Goal: Information Seeking & Learning: Check status

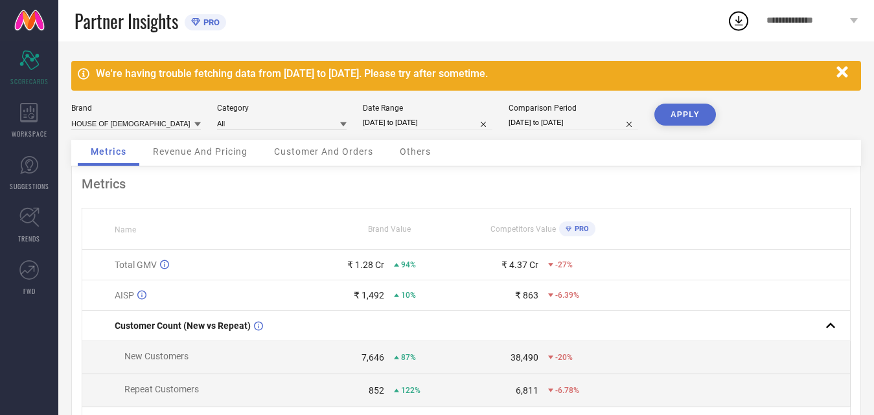
click at [844, 72] on icon "button" at bounding box center [842, 72] width 16 height 16
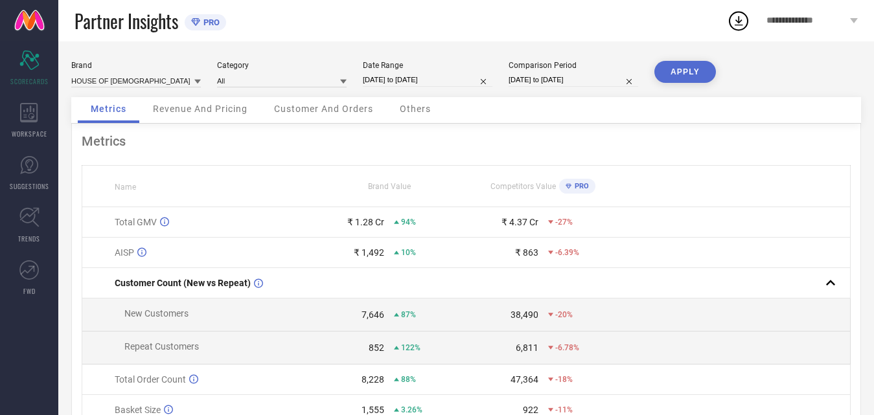
click at [405, 79] on input "[DATE] to [DATE]" at bounding box center [428, 80] width 130 height 14
select select "10"
select select "2024"
select select "11"
select select "2024"
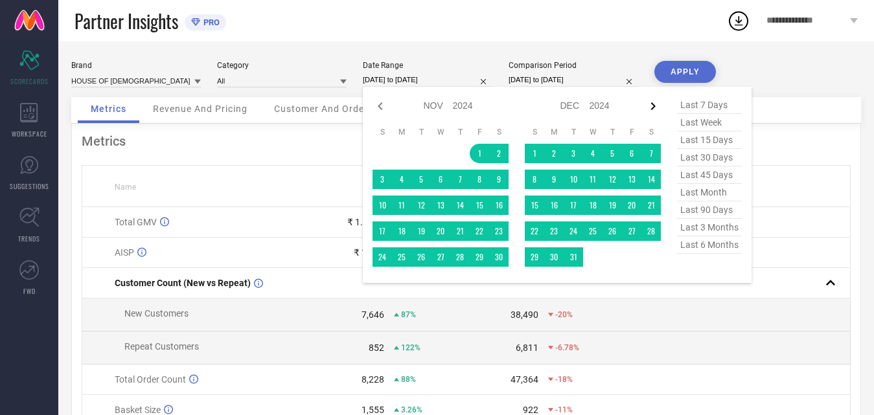
click at [653, 105] on icon at bounding box center [653, 106] width 16 height 16
select select "11"
select select "2024"
select select "2025"
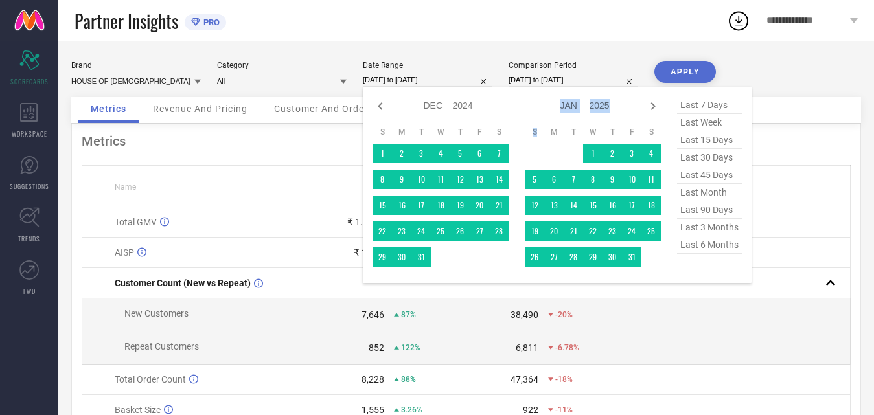
click at [653, 105] on icon at bounding box center [653, 106] width 16 height 16
select select "2025"
select select "1"
select select "2025"
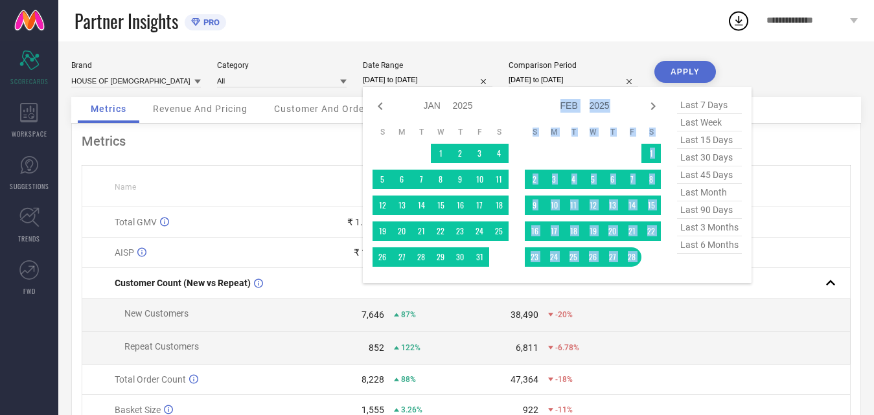
click at [653, 105] on icon at bounding box center [653, 106] width 16 height 16
select select "1"
select select "2025"
select select "2"
select select "2025"
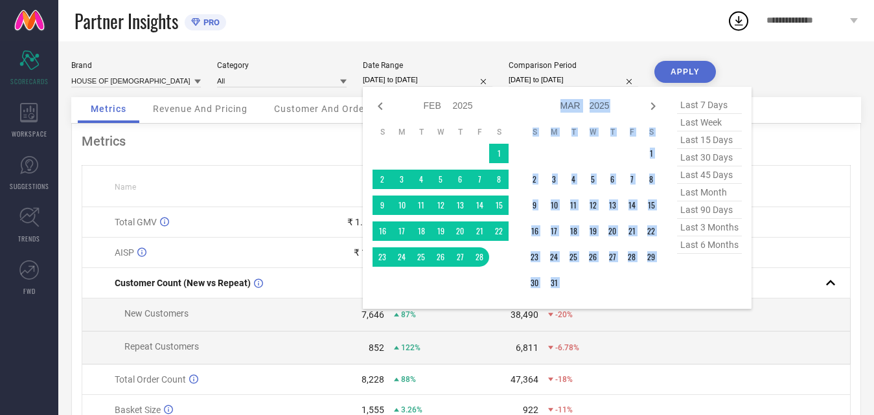
click at [653, 105] on icon at bounding box center [653, 106] width 16 height 16
select select "2"
select select "2025"
select select "3"
select select "2025"
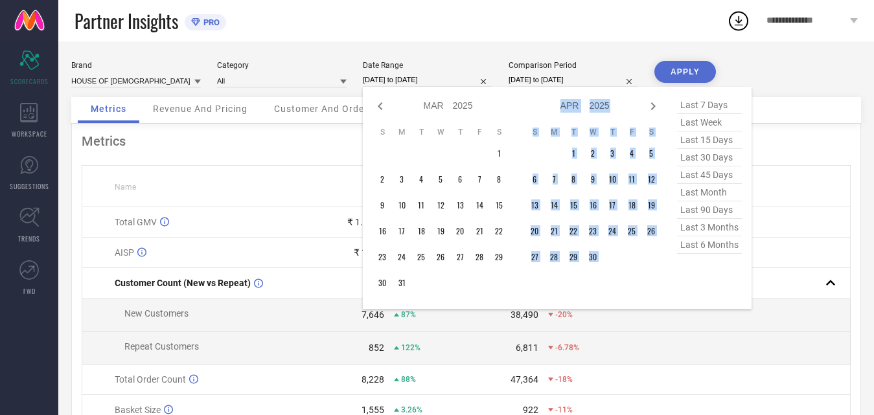
click at [653, 105] on icon at bounding box center [653, 106] width 16 height 16
select select "3"
select select "2025"
select select "4"
select select "2025"
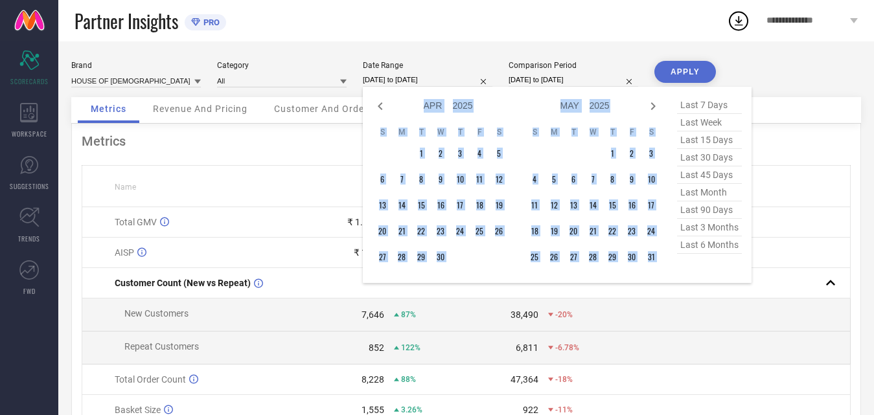
click at [509, 98] on div "Jan Feb Mar Apr May Jun [DATE] Aug Sep Oct Nov [DATE] 2016 2017 2018 2019 2020 …" at bounding box center [448, 106] width 121 height 19
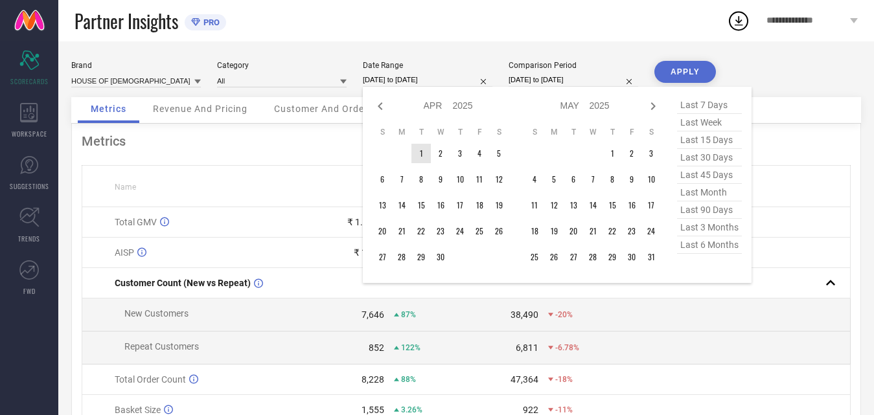
type input "After [DATE]"
click at [424, 159] on td "1" at bounding box center [420, 153] width 19 height 19
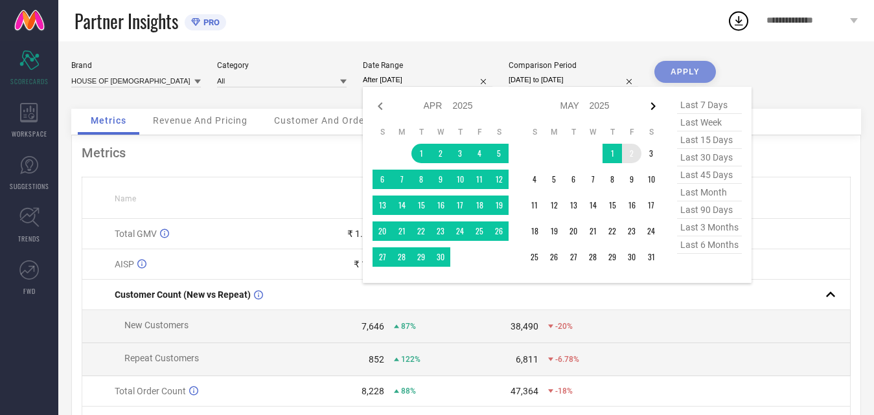
click at [652, 108] on icon at bounding box center [653, 106] width 16 height 16
select select "4"
select select "2025"
select select "5"
select select "2025"
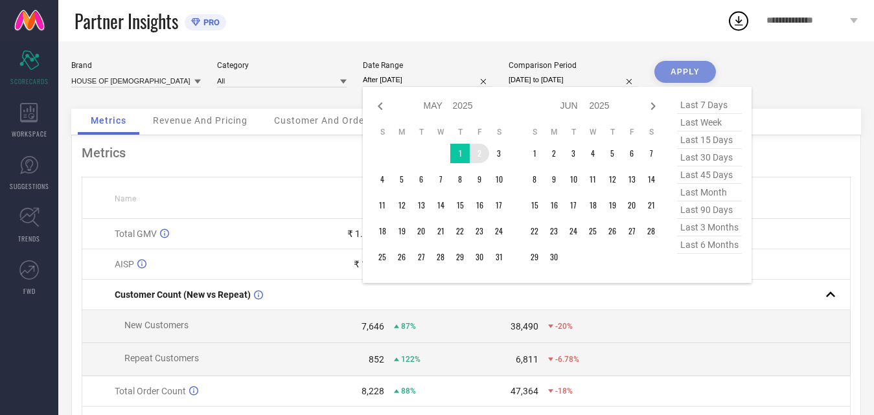
click at [652, 108] on icon at bounding box center [653, 106] width 16 height 16
select select "5"
select select "2025"
select select "6"
select select "2025"
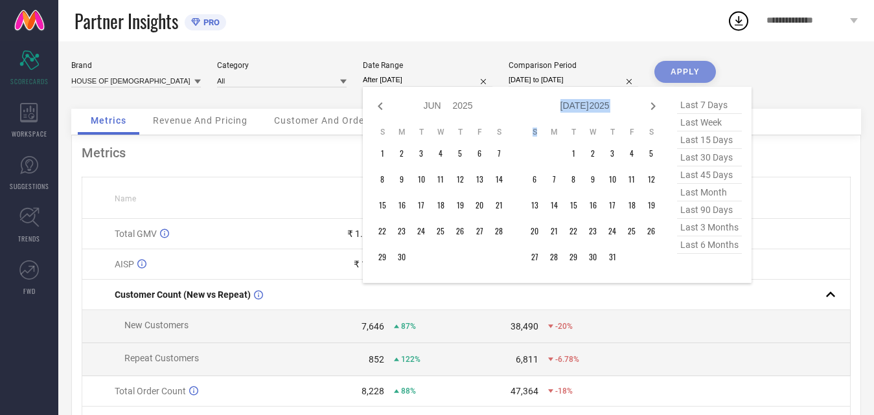
click at [652, 108] on icon at bounding box center [653, 106] width 16 height 16
select select "6"
select select "2025"
select select "7"
select select "2025"
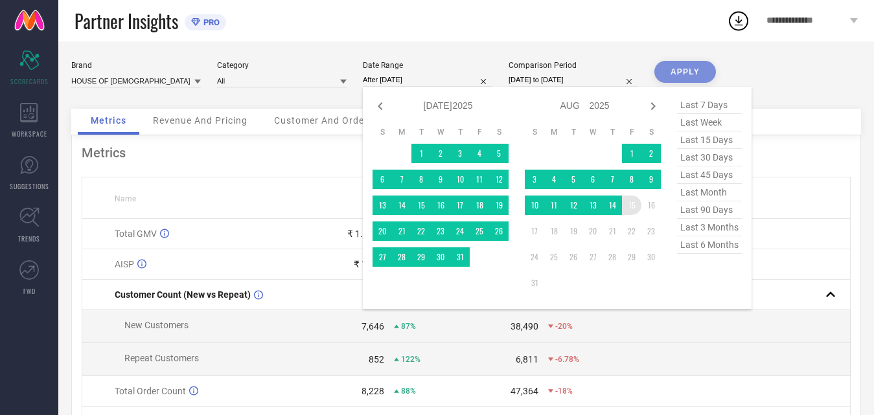
type input "[DATE] to [DATE]"
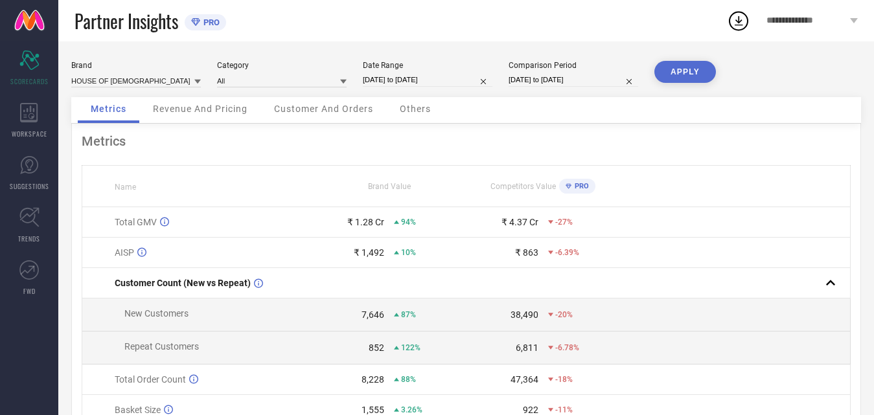
select select "10"
select select "2023"
select select "11"
select select "2023"
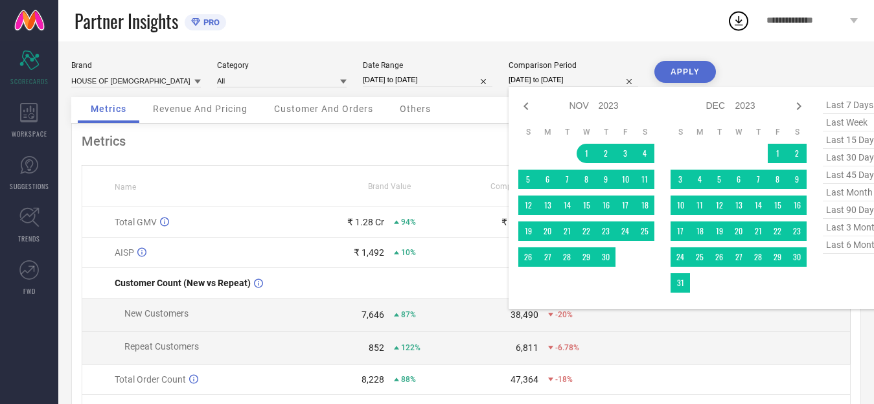
click at [557, 82] on input "[DATE] to [DATE]" at bounding box center [574, 80] width 130 height 14
click at [525, 104] on icon at bounding box center [526, 106] width 16 height 16
select select "9"
select select "2023"
select select "10"
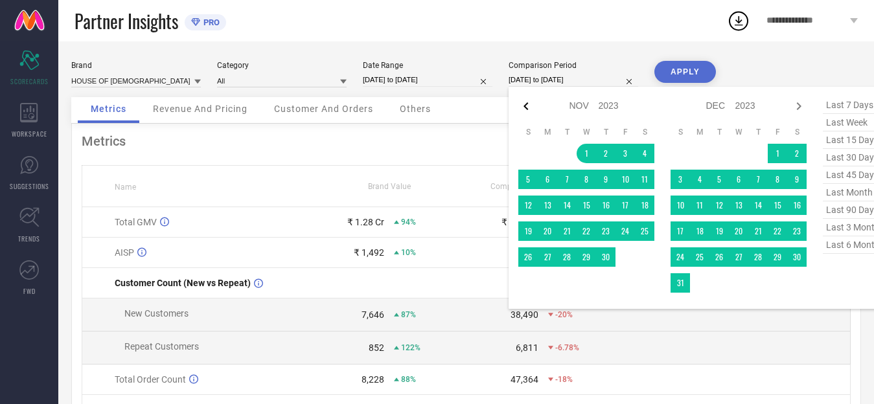
select select "2023"
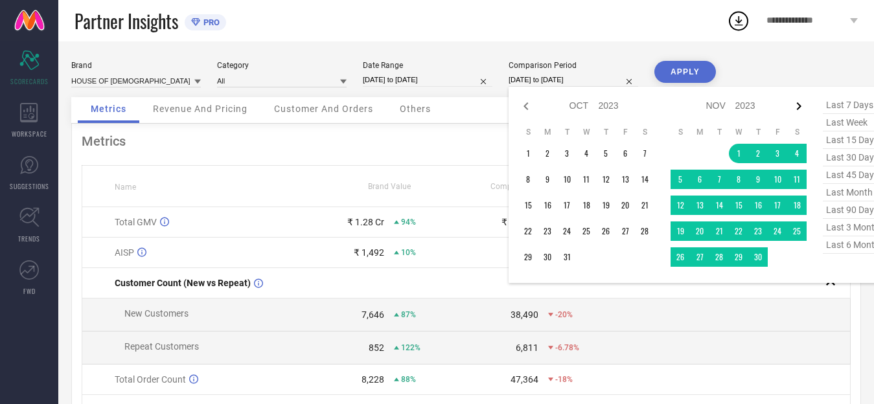
click at [797, 104] on icon at bounding box center [799, 106] width 16 height 16
select select "10"
select select "2023"
select select "11"
select select "2023"
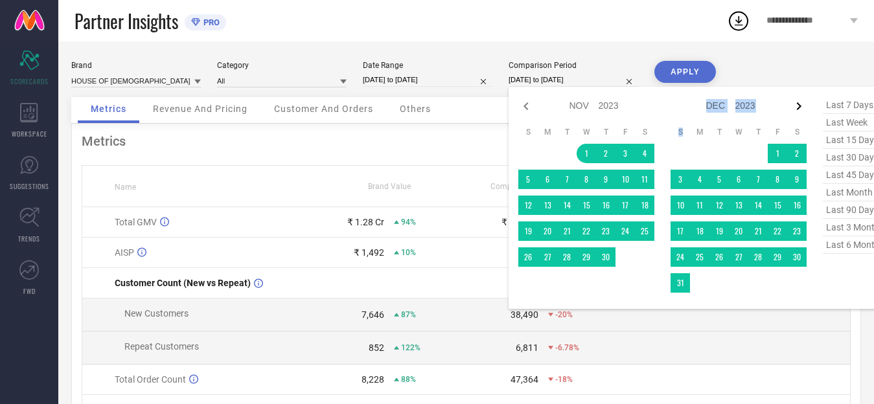
click at [798, 104] on icon at bounding box center [799, 106] width 16 height 16
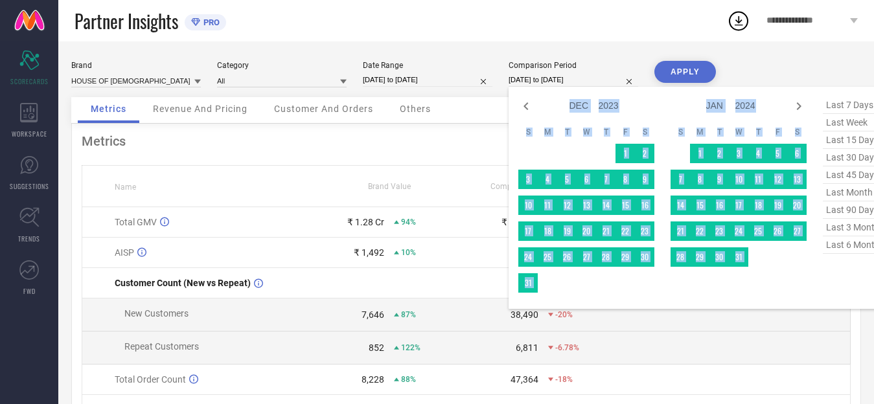
click at [798, 104] on icon at bounding box center [799, 106] width 16 height 16
select select "1"
select select "2024"
select select "2"
select select "2024"
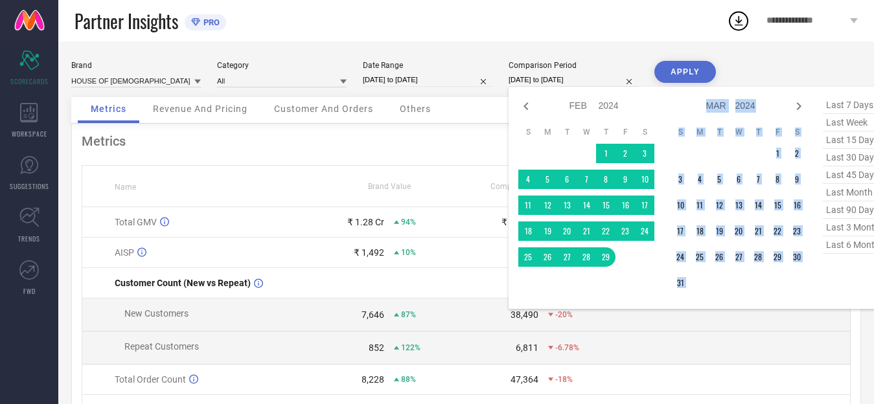
click at [798, 104] on icon at bounding box center [799, 106] width 16 height 16
select select "2"
select select "2024"
select select "3"
select select "2024"
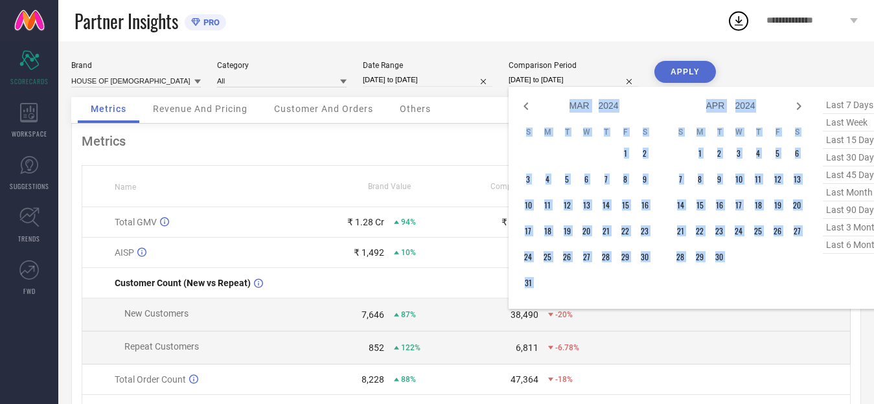
click at [648, 93] on div "Jan Feb Mar Apr May Jun [DATE] Aug Sep Oct Nov [DATE] 2015 2016 2017 2018 2019 …" at bounding box center [703, 198] width 389 height 222
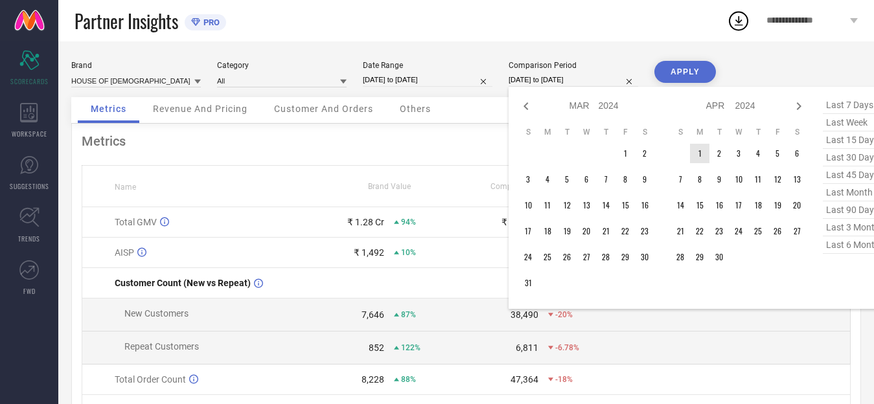
type input "After [DATE]"
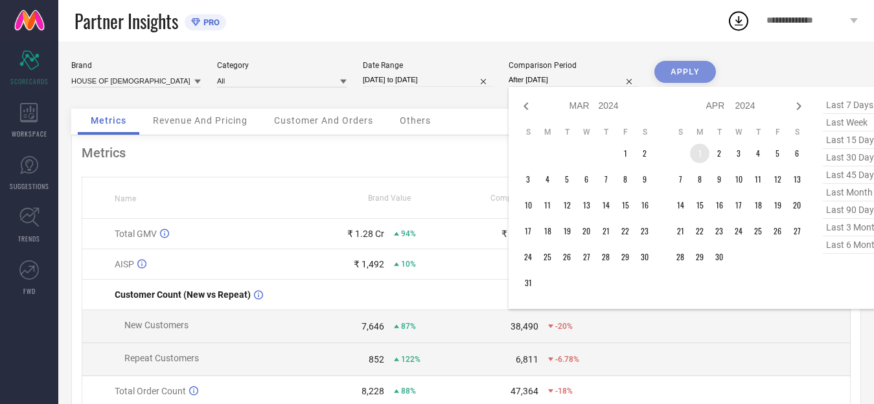
click at [705, 151] on td "1" at bounding box center [699, 153] width 19 height 19
click at [798, 106] on icon at bounding box center [799, 106] width 16 height 16
select select "3"
select select "2024"
select select "4"
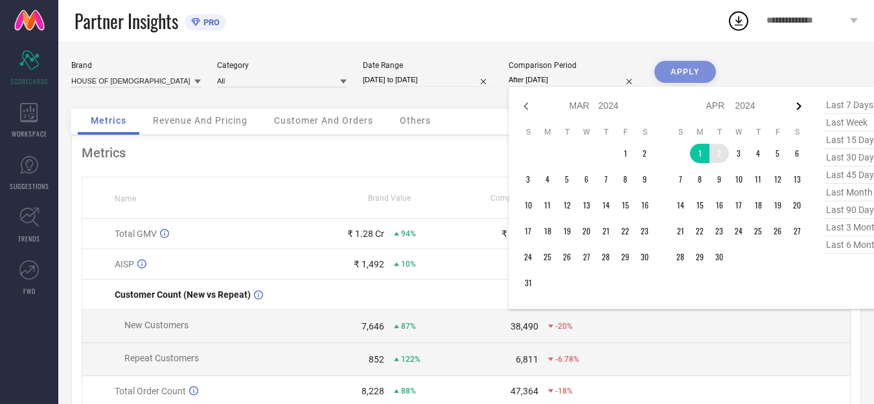
select select "2024"
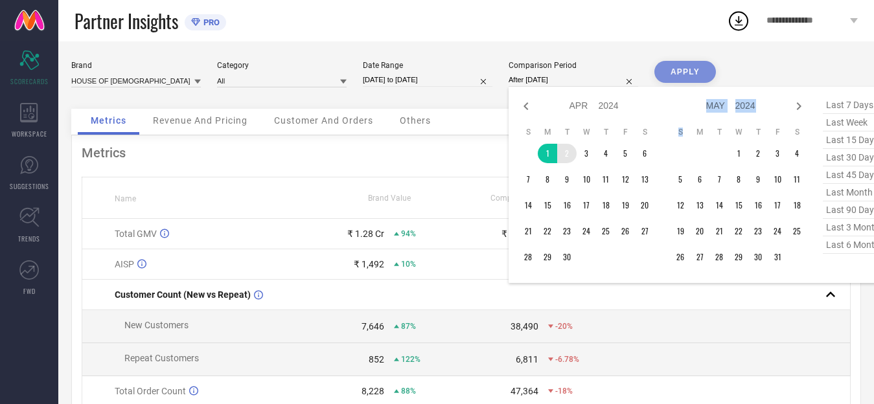
click at [798, 106] on icon at bounding box center [799, 106] width 16 height 16
select select "4"
select select "2024"
select select "5"
select select "2024"
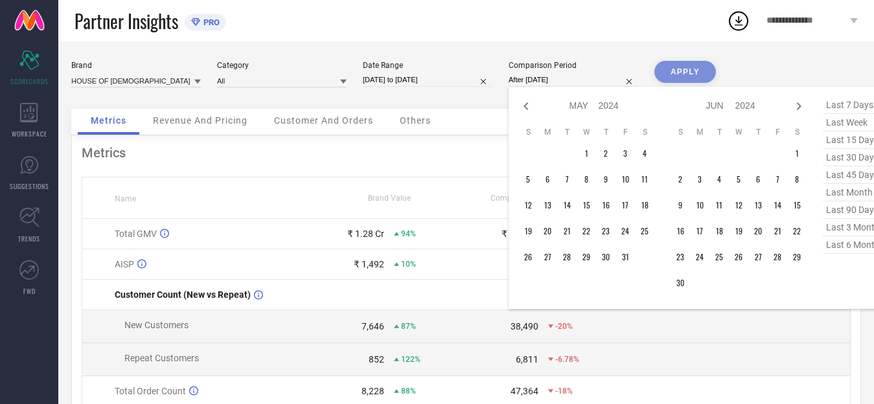
click at [798, 106] on icon at bounding box center [799, 106] width 16 height 16
select select "5"
select select "2024"
select select "6"
select select "2024"
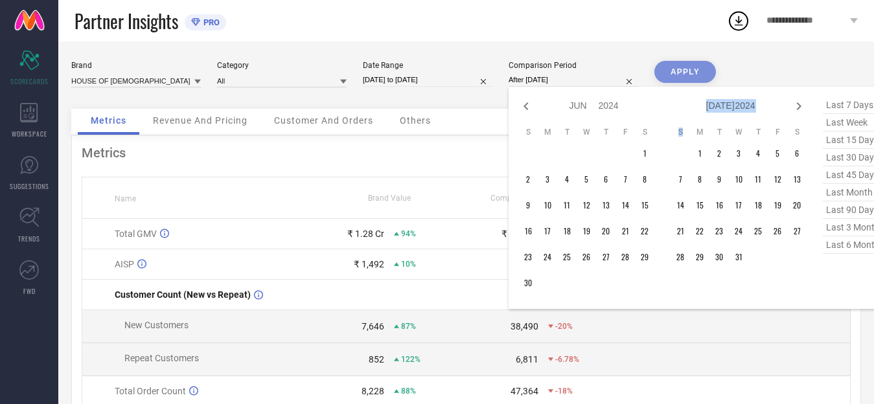
click at [798, 106] on icon at bounding box center [799, 106] width 16 height 16
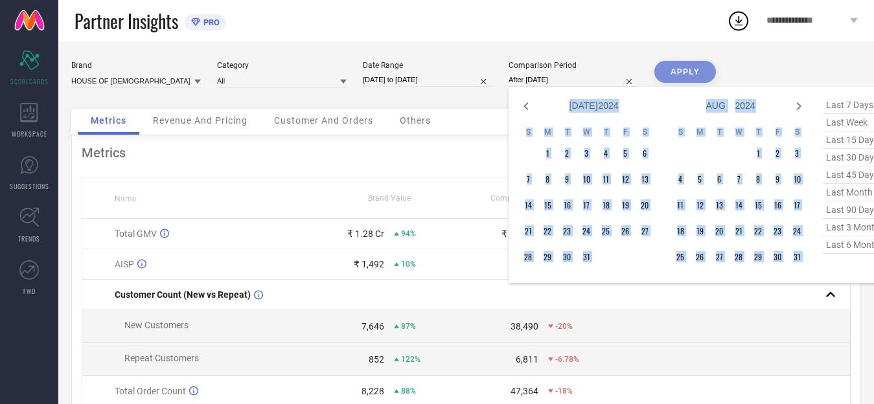
click at [798, 106] on icon at bounding box center [799, 106] width 16 height 16
select select "7"
select select "2024"
select select "8"
select select "2024"
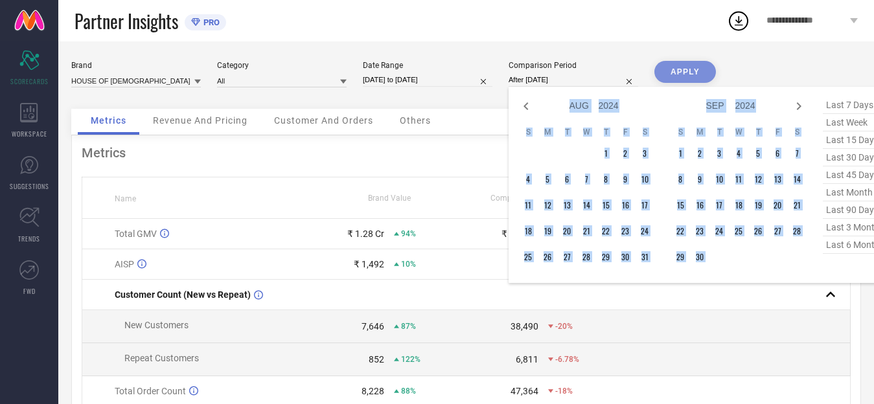
click at [551, 101] on div "Jan Feb Mar Apr May Jun [DATE] Aug Sep Oct Nov [DATE] 2015 2016 2017 2018 2019 …" at bounding box center [594, 106] width 121 height 19
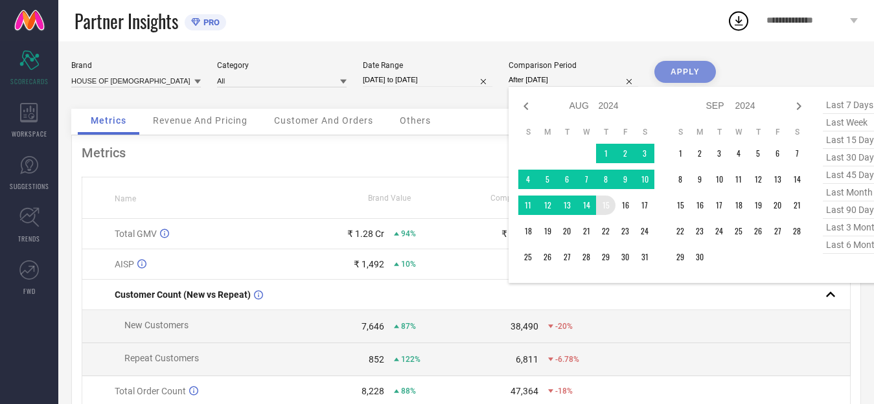
type input "[DATE] to [DATE]"
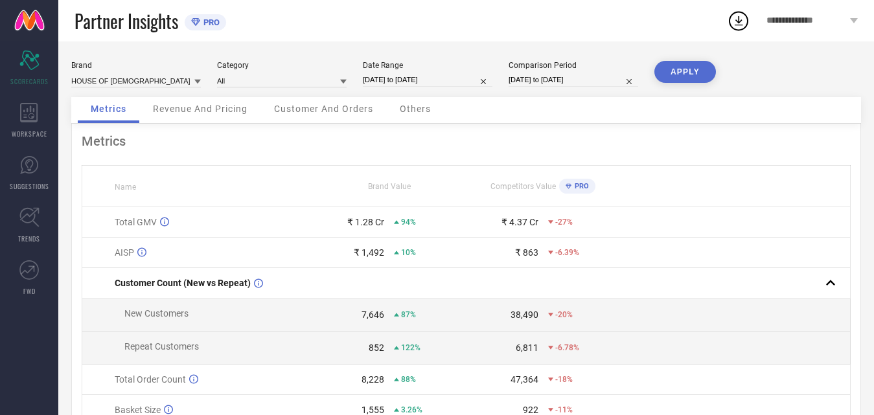
click at [691, 71] on button "APPLY" at bounding box center [685, 72] width 62 height 22
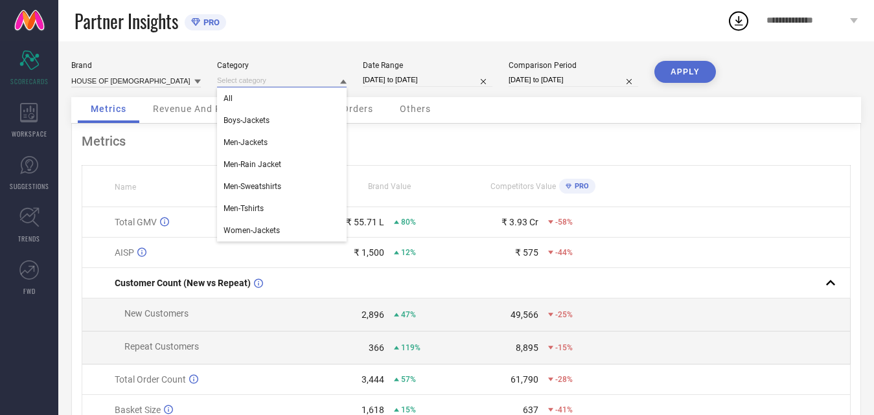
click at [300, 84] on input at bounding box center [282, 81] width 130 height 14
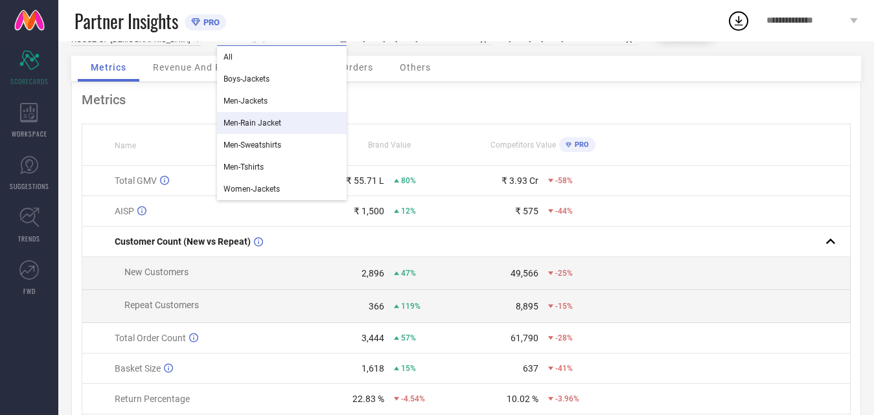
scroll to position [65, 0]
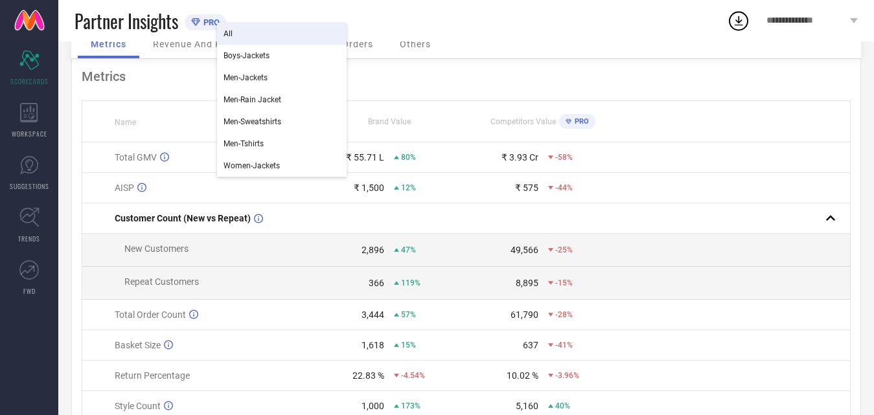
click at [790, 148] on td at bounding box center [735, 158] width 231 height 30
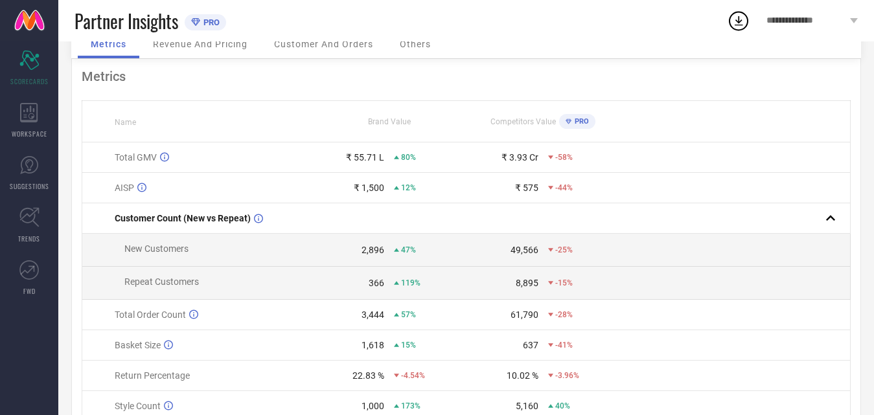
scroll to position [0, 0]
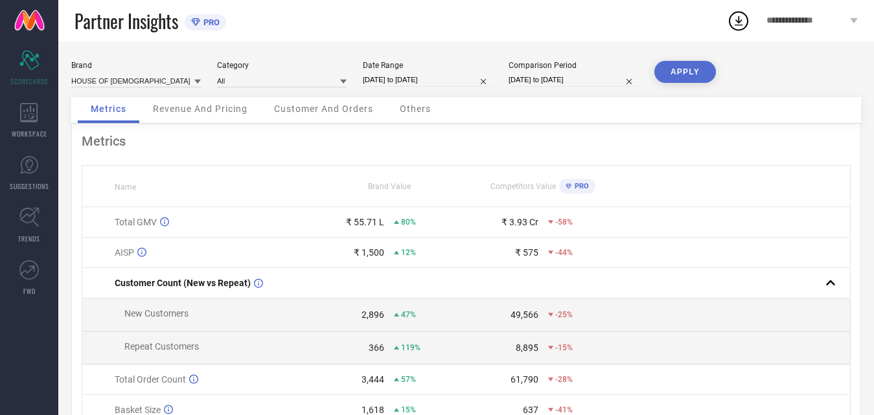
click at [201, 113] on span "Revenue And Pricing" at bounding box center [200, 109] width 95 height 10
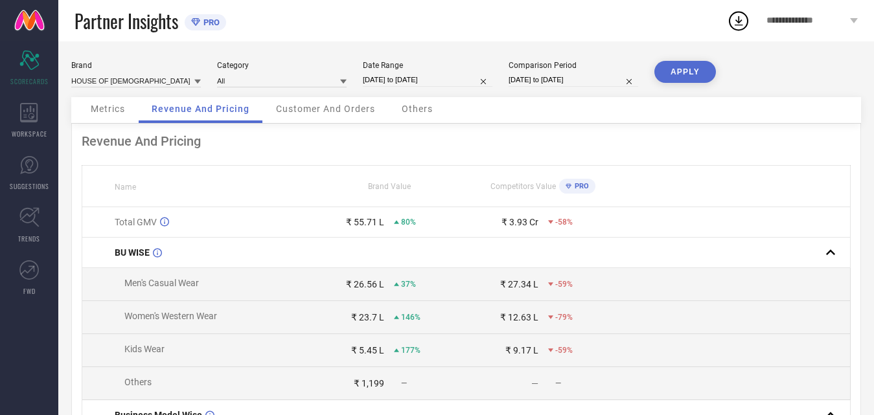
click at [323, 112] on span "Customer And Orders" at bounding box center [325, 109] width 99 height 10
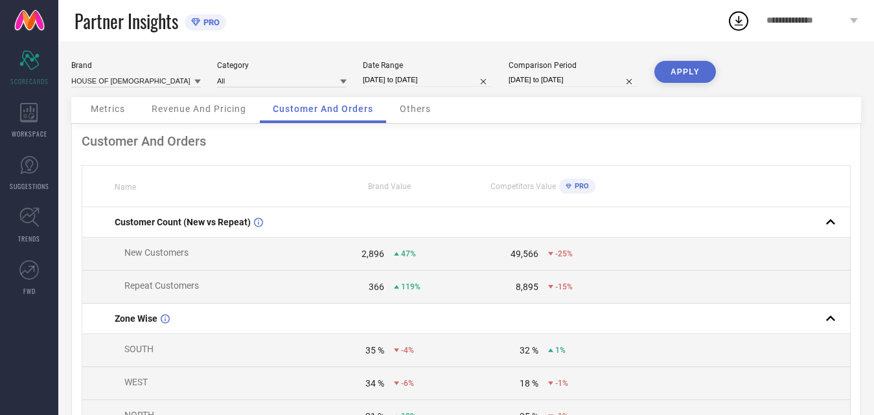
click at [410, 112] on span "Others" at bounding box center [415, 109] width 31 height 10
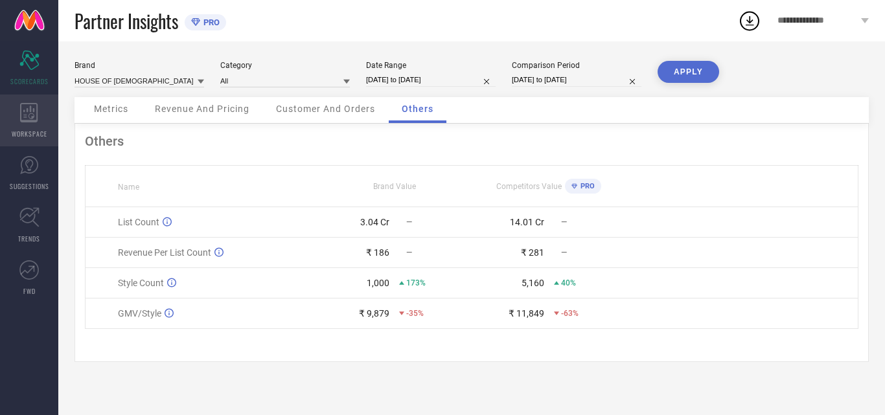
click at [31, 117] on icon at bounding box center [29, 112] width 18 height 19
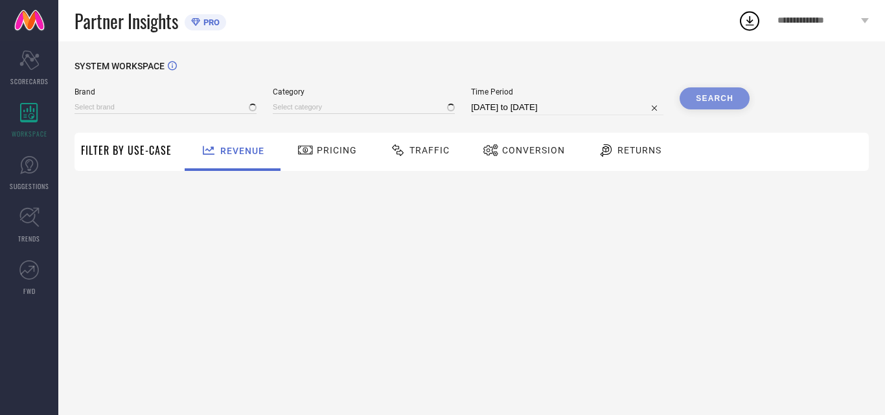
type input "HERE&NOW"
type input "All"
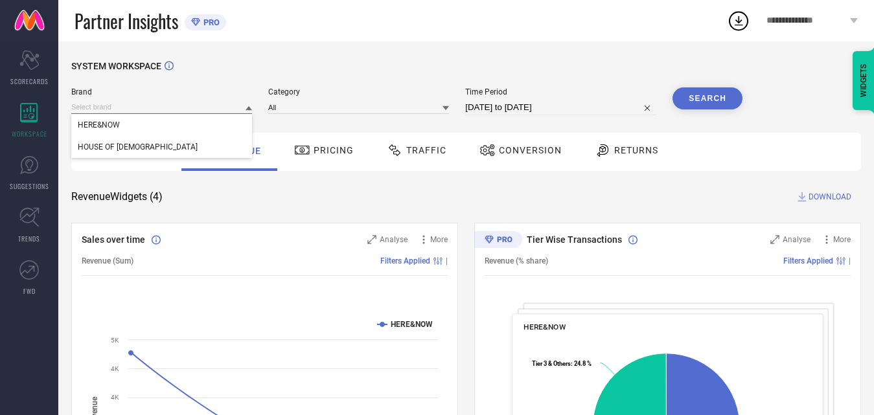
click at [118, 109] on input at bounding box center [161, 107] width 181 height 14
click at [121, 141] on div "HOUSE OF [DEMOGRAPHIC_DATA]" at bounding box center [161, 147] width 181 height 22
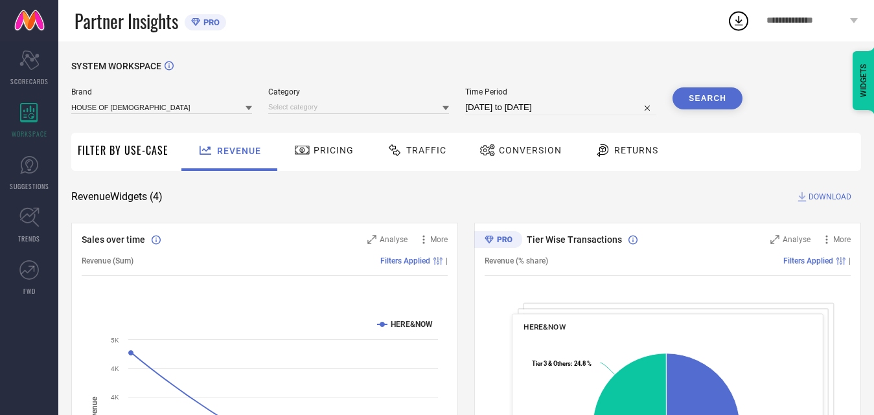
click at [705, 100] on button "Search" at bounding box center [708, 98] width 70 height 22
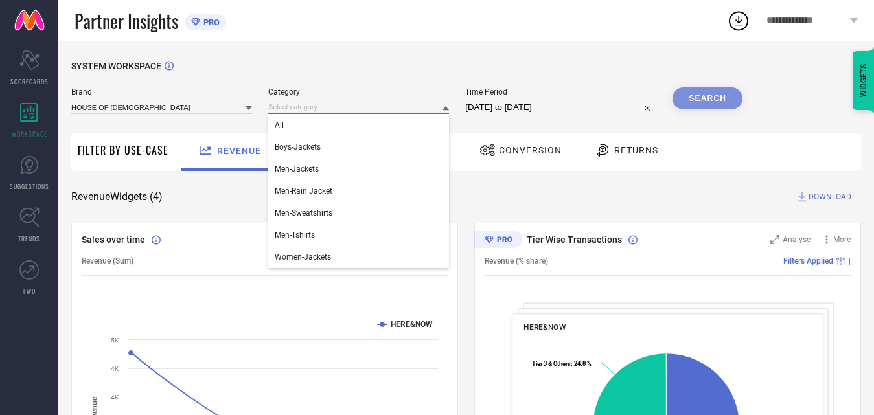
click at [329, 114] on input at bounding box center [358, 107] width 181 height 14
click at [300, 126] on div "All" at bounding box center [358, 125] width 181 height 22
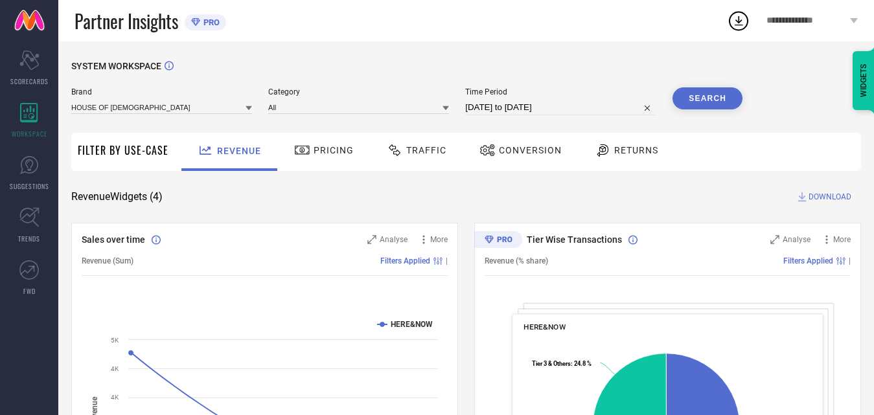
click at [707, 100] on button "Search" at bounding box center [708, 98] width 70 height 22
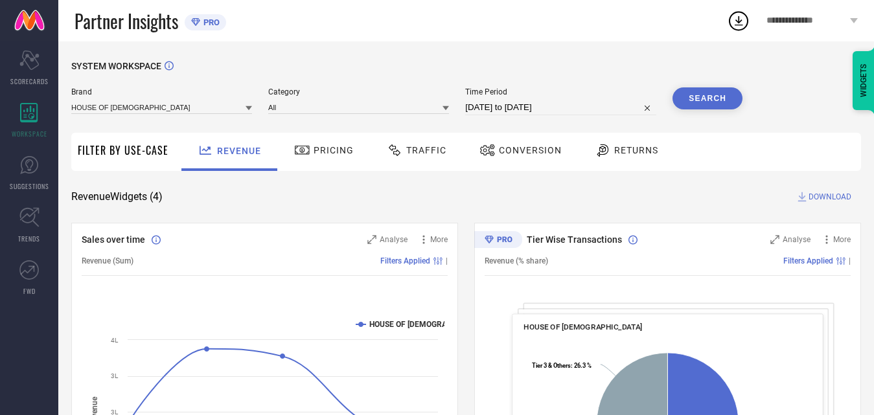
click at [319, 153] on span "Pricing" at bounding box center [334, 150] width 40 height 10
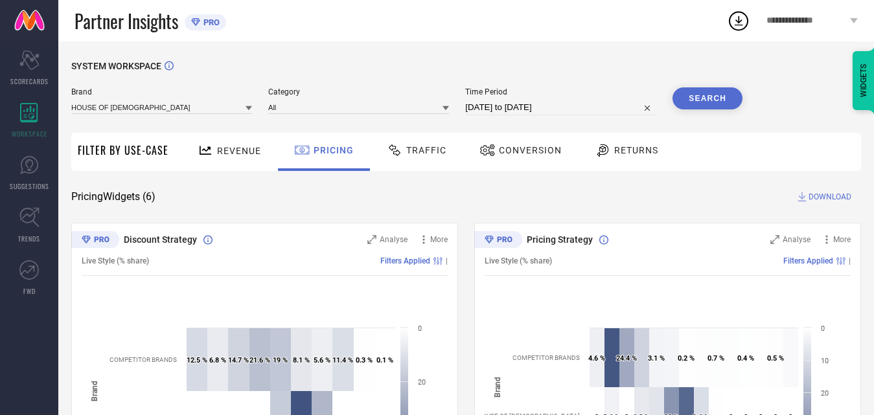
click at [431, 151] on span "Traffic" at bounding box center [426, 150] width 40 height 10
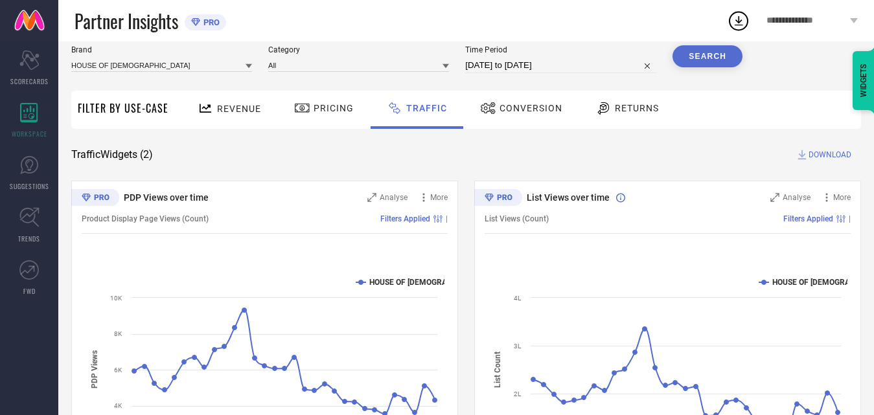
scroll to position [65, 0]
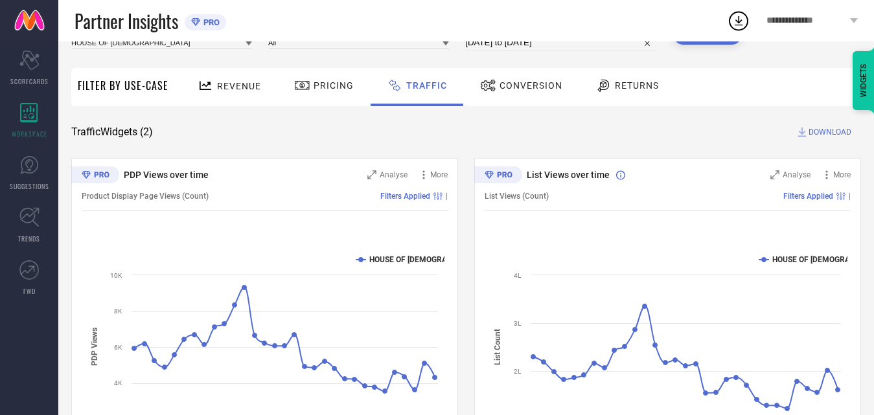
click at [535, 83] on span "Conversion" at bounding box center [531, 85] width 63 height 10
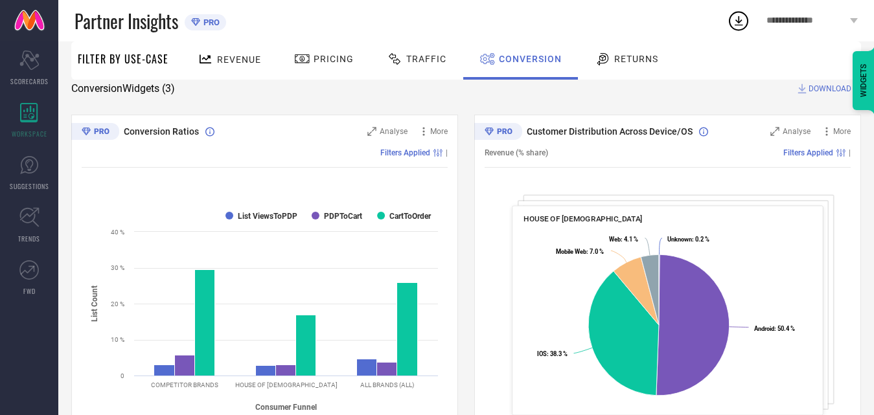
scroll to position [103, 0]
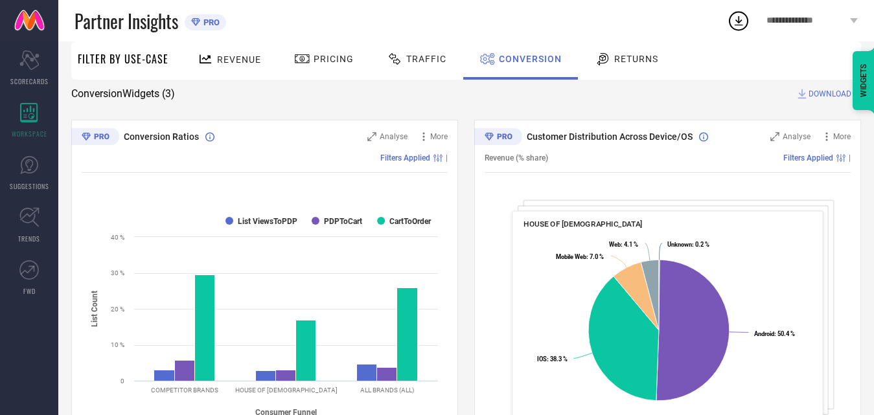
click at [638, 57] on span "Returns" at bounding box center [636, 59] width 44 height 10
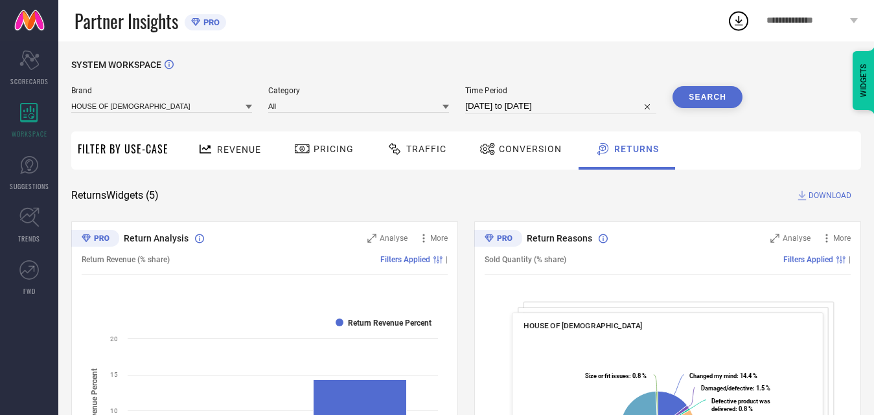
scroll to position [0, 0]
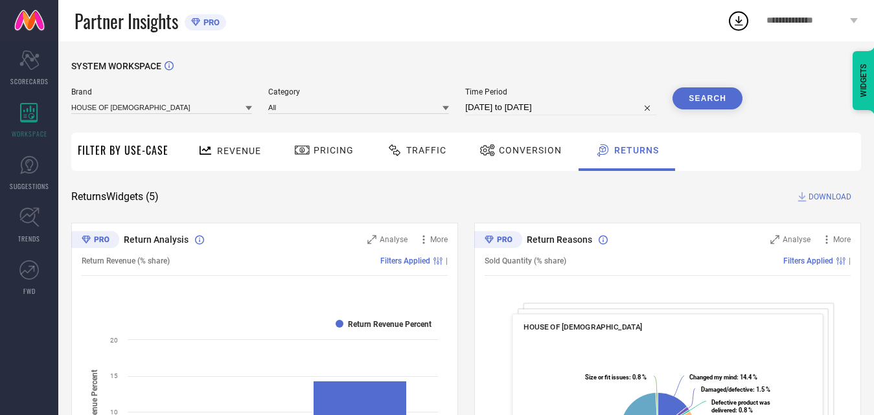
select select "6"
select select "2025"
select select "7"
select select "2025"
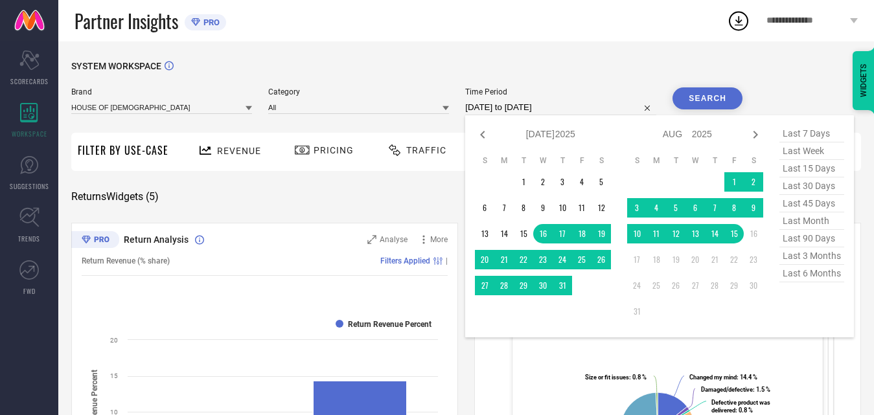
click at [512, 106] on input "[DATE] to [DATE]" at bounding box center [560, 108] width 191 height 16
click at [485, 133] on icon at bounding box center [482, 135] width 5 height 8
select select "5"
select select "2025"
select select "6"
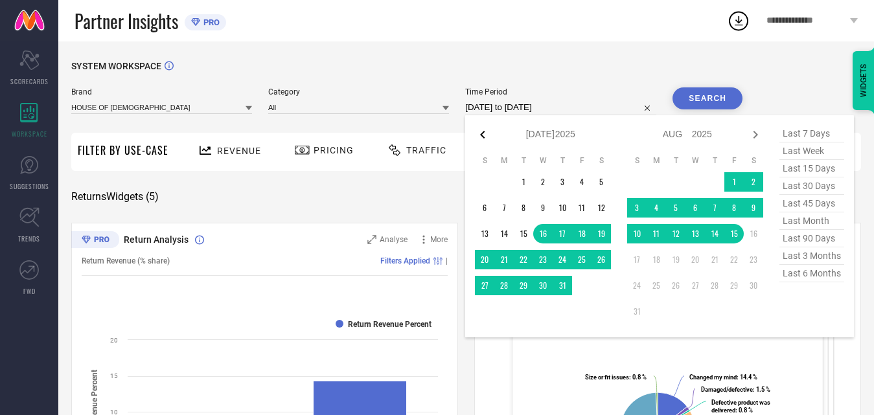
select select "2025"
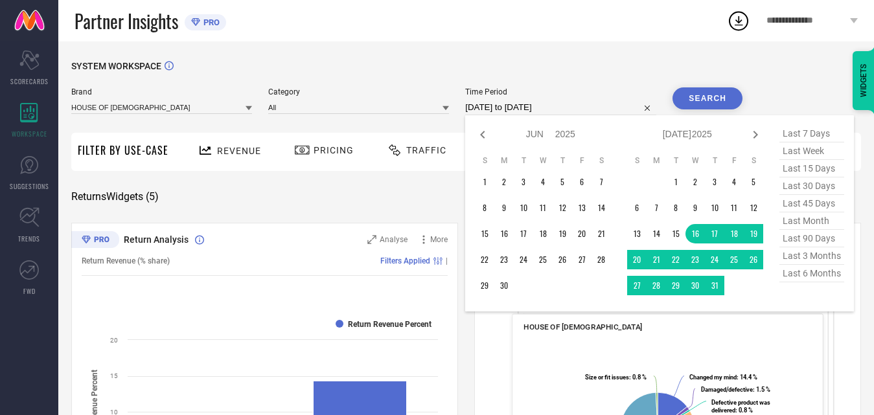
click at [485, 133] on icon at bounding box center [482, 135] width 5 height 8
select select "4"
select select "2025"
select select "5"
select select "2025"
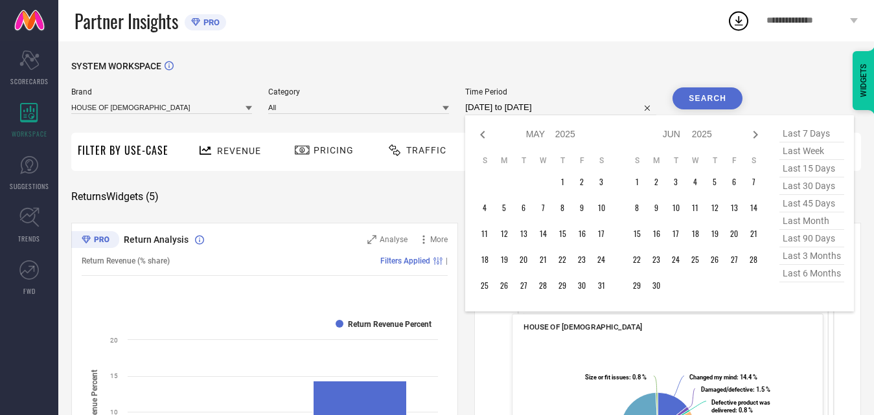
click at [485, 133] on icon at bounding box center [482, 135] width 5 height 8
select select "3"
select select "2025"
select select "4"
select select "2025"
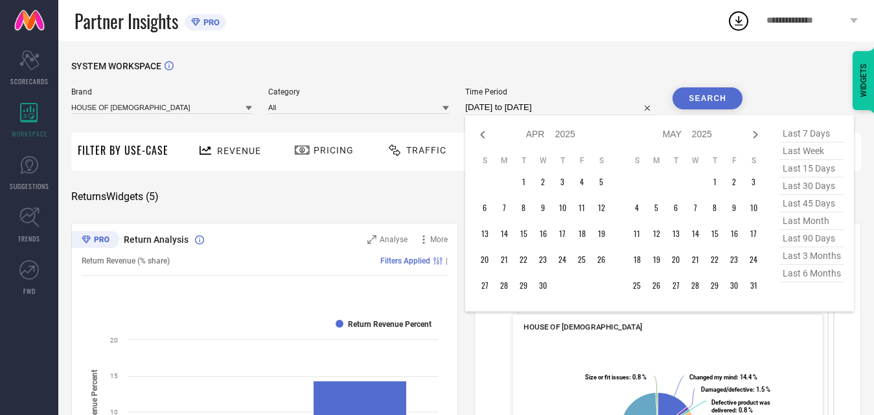
click at [485, 133] on icon at bounding box center [482, 135] width 5 height 8
select select "2"
select select "2025"
select select "3"
select select "2025"
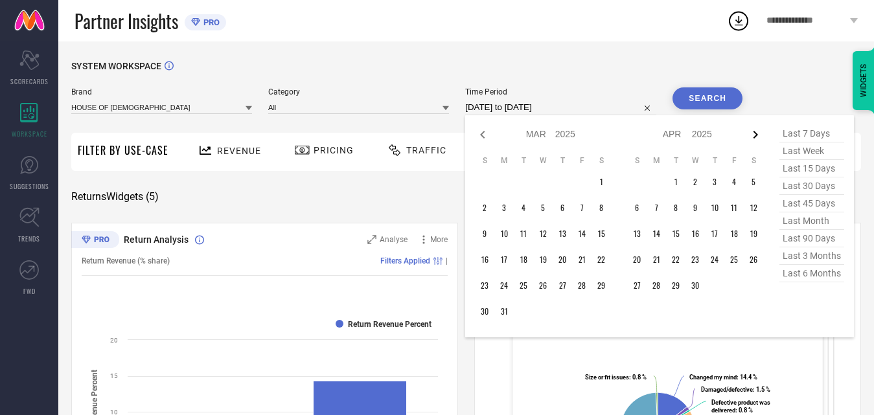
click at [754, 137] on icon at bounding box center [756, 135] width 16 height 16
select select "3"
select select "2025"
select select "4"
select select "2025"
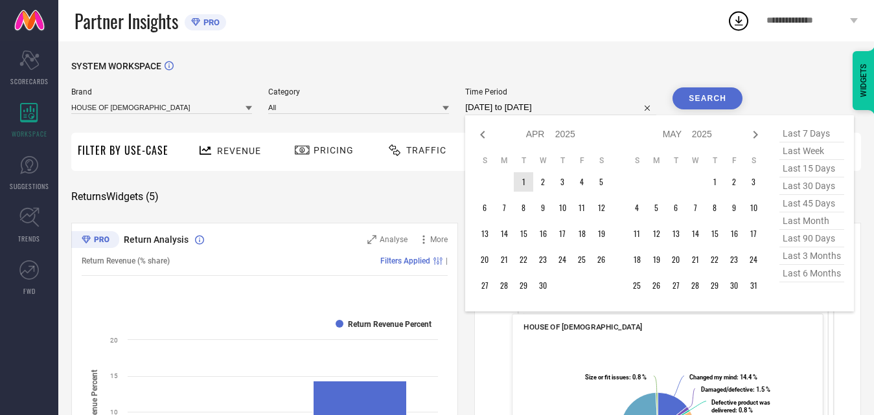
type input "After [DATE]"
click at [524, 181] on td "1" at bounding box center [523, 181] width 19 height 19
click at [755, 134] on icon at bounding box center [756, 135] width 16 height 16
select select "4"
select select "2025"
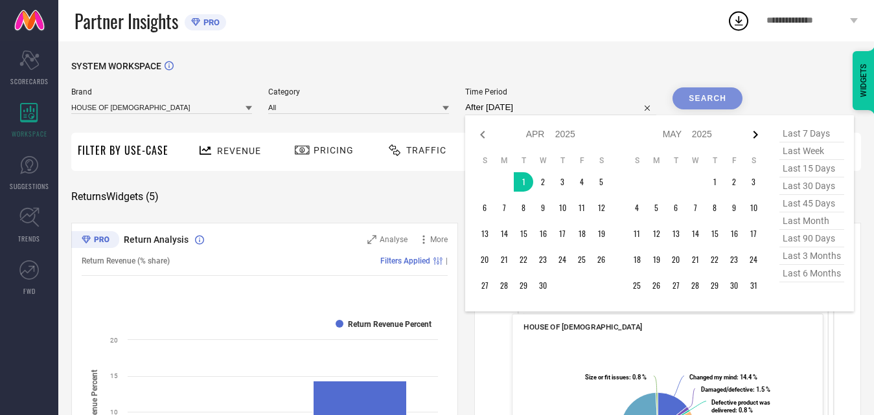
select select "5"
select select "2025"
click at [755, 134] on icon at bounding box center [756, 135] width 16 height 16
select select "5"
select select "2025"
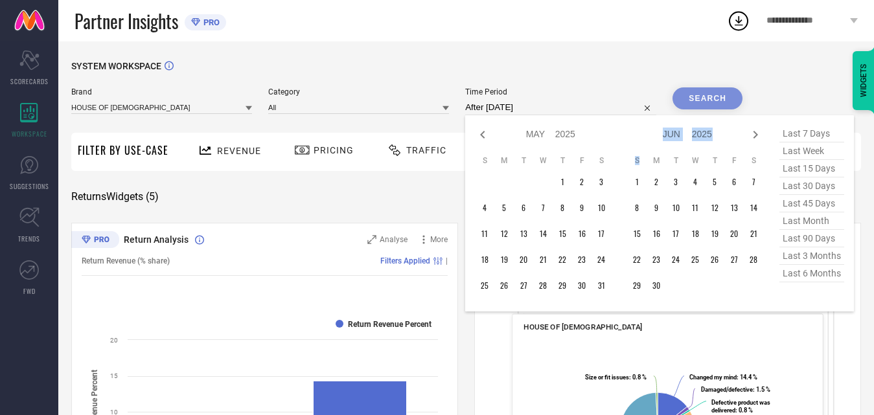
select select "6"
select select "2025"
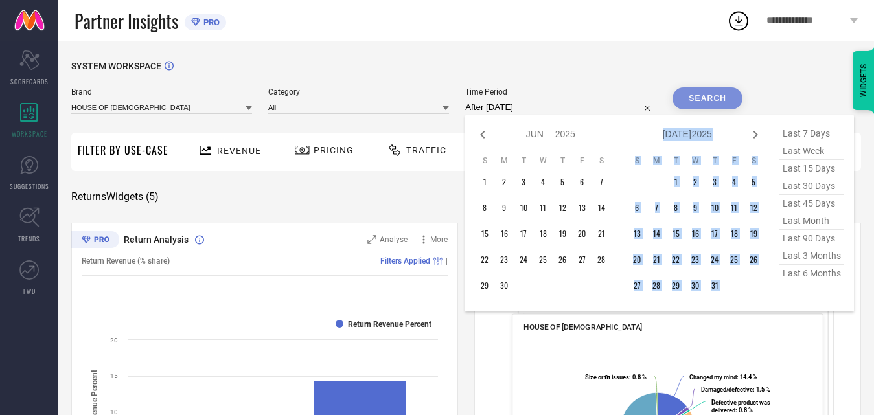
click at [755, 134] on icon at bounding box center [756, 135] width 16 height 16
select select "6"
select select "2025"
select select "7"
select select "2025"
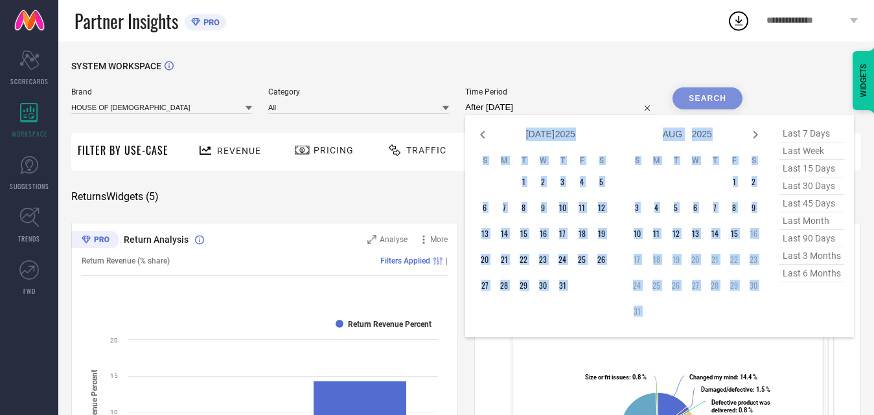
click at [723, 130] on div "Jan Feb Mar Apr May Jun [DATE] Aug Sep Oct Nov [DATE] 2016 2017 2018 2019 2020 …" at bounding box center [687, 134] width 121 height 19
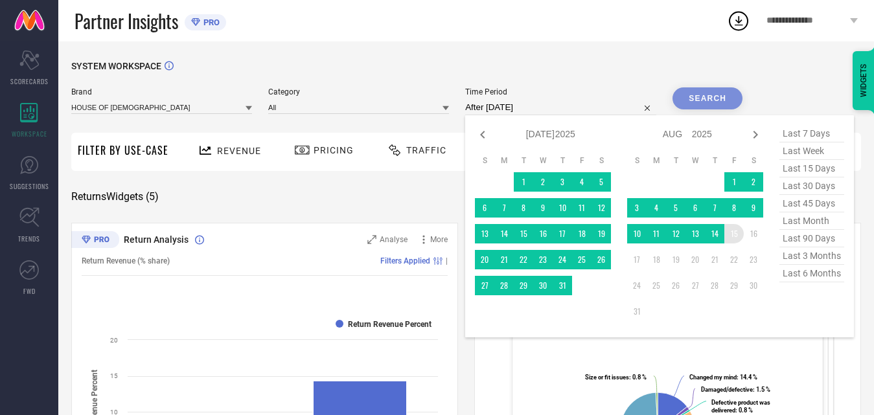
type input "[DATE] to [DATE]"
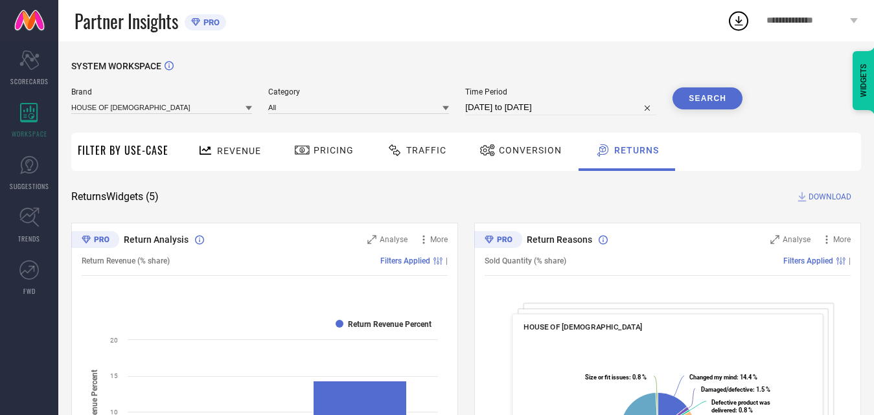
click at [714, 101] on button "Search" at bounding box center [708, 98] width 70 height 22
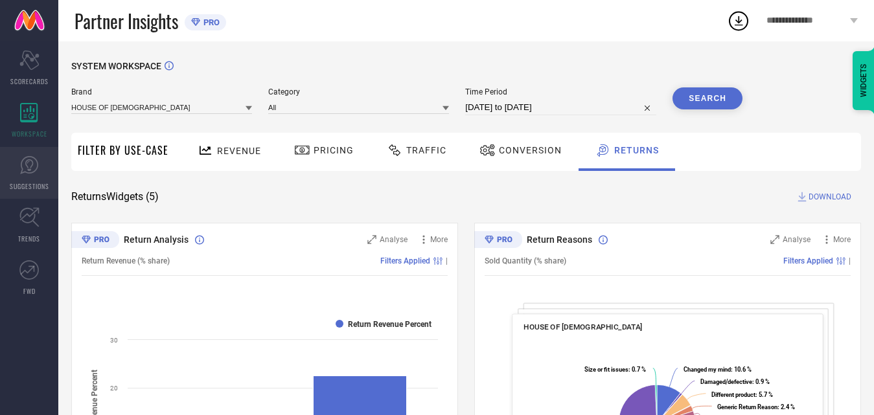
click at [23, 172] on icon at bounding box center [29, 165] width 18 height 18
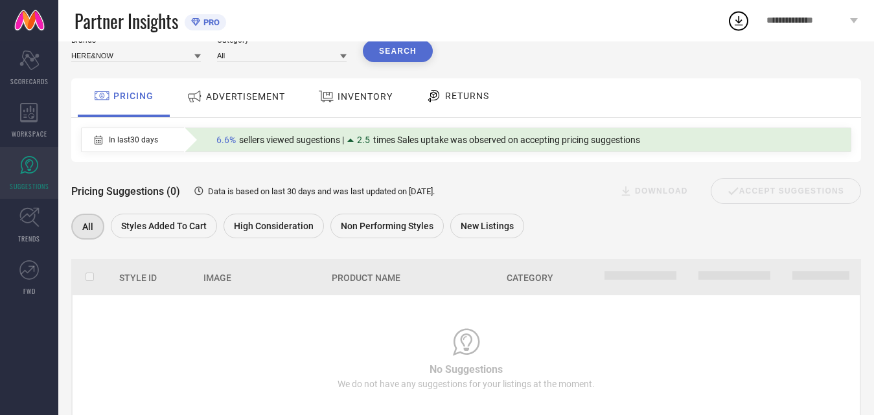
scroll to position [30, 0]
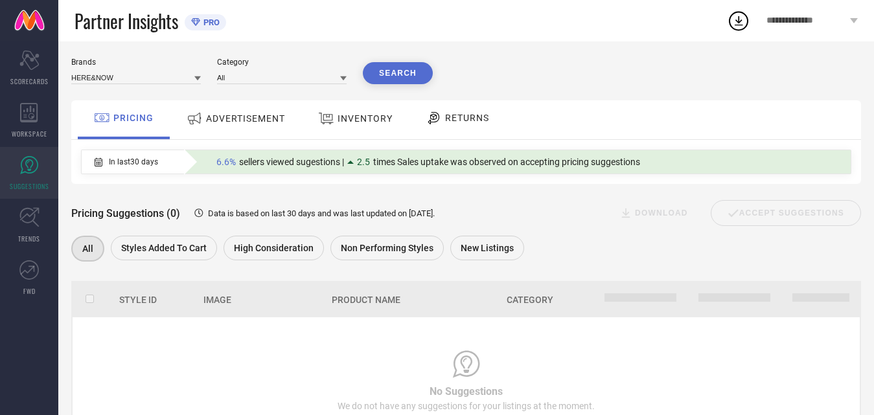
click at [211, 107] on div "ADVERTISEMENT" at bounding box center [235, 119] width 131 height 39
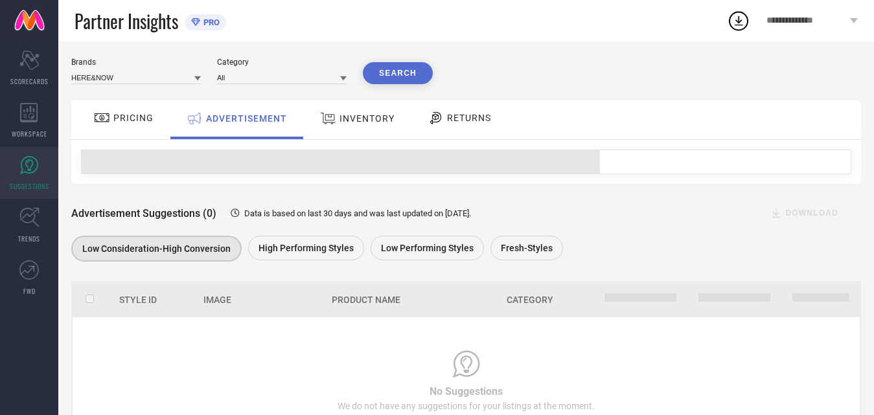
click at [374, 117] on span "INVENTORY" at bounding box center [366, 118] width 55 height 10
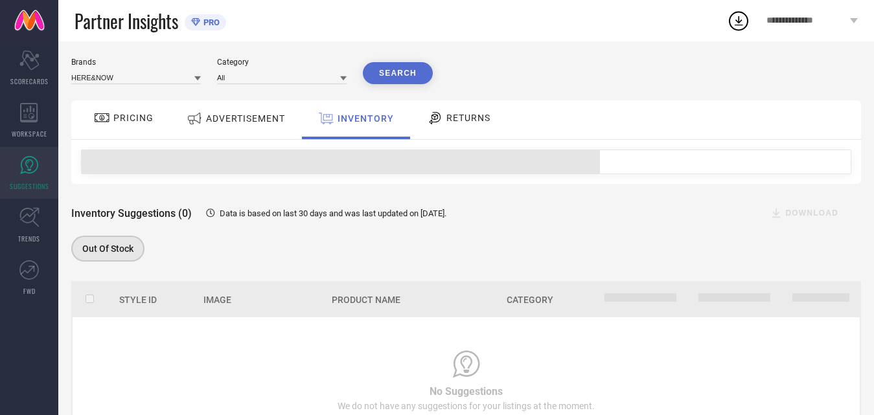
click at [465, 122] on span "RETURNS" at bounding box center [468, 118] width 44 height 10
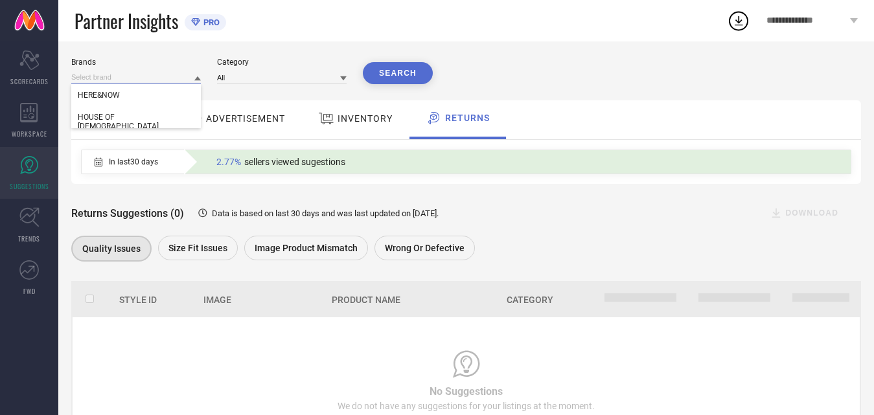
click at [107, 80] on input at bounding box center [136, 78] width 130 height 14
click at [95, 119] on span "HOUSE OF [DEMOGRAPHIC_DATA]" at bounding box center [136, 122] width 117 height 18
click at [421, 72] on button "Search" at bounding box center [398, 73] width 70 height 22
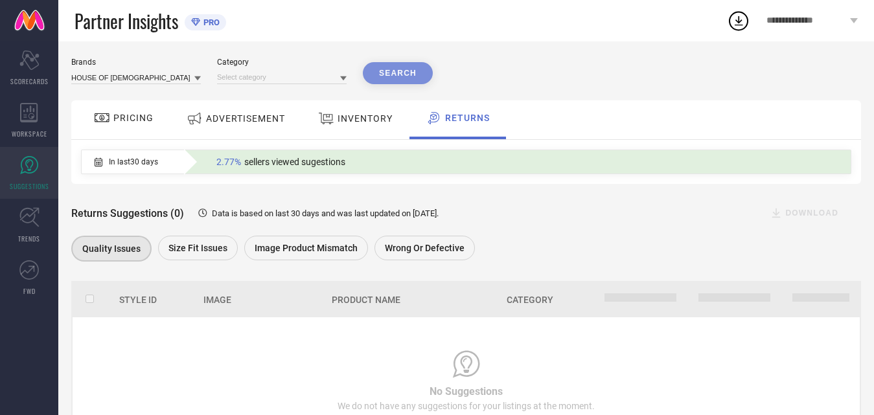
click at [402, 73] on div "Search" at bounding box center [398, 73] width 70 height 22
click at [29, 221] on icon at bounding box center [29, 217] width 20 height 20
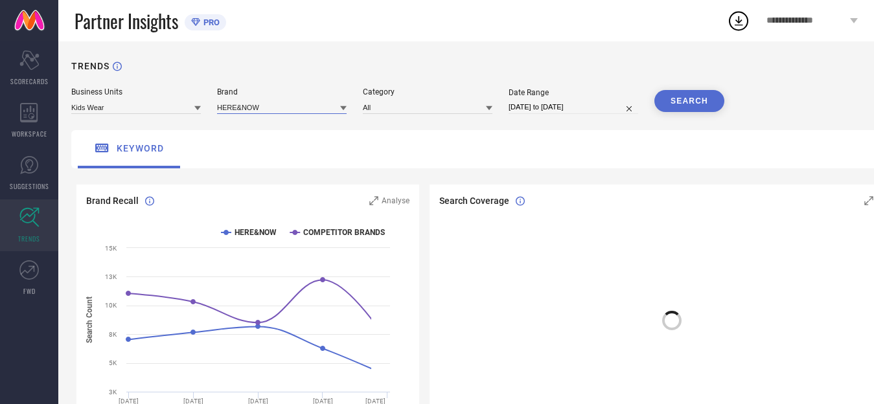
click at [237, 106] on input at bounding box center [282, 107] width 130 height 14
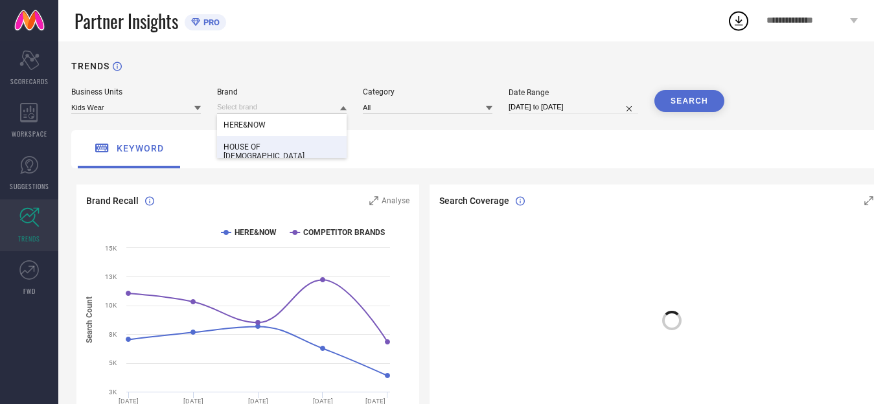
click at [255, 147] on span "HOUSE OF [DEMOGRAPHIC_DATA]" at bounding box center [282, 152] width 117 height 18
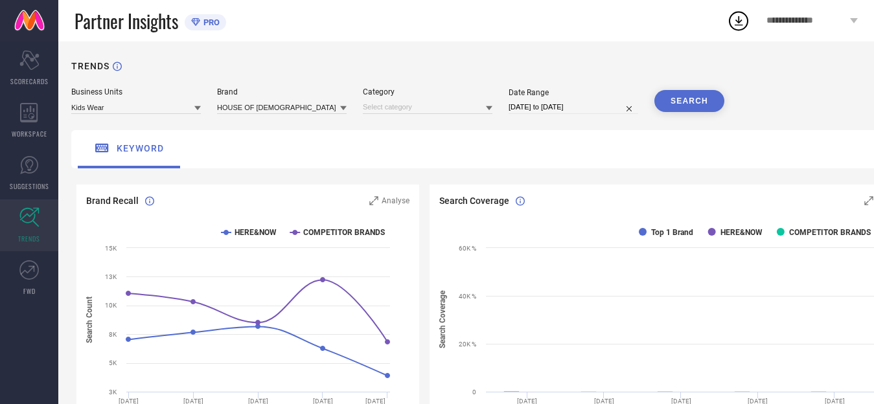
click at [555, 106] on input "[DATE] to [DATE]" at bounding box center [574, 107] width 130 height 14
select select "6"
select select "2025"
select select "7"
select select "2025"
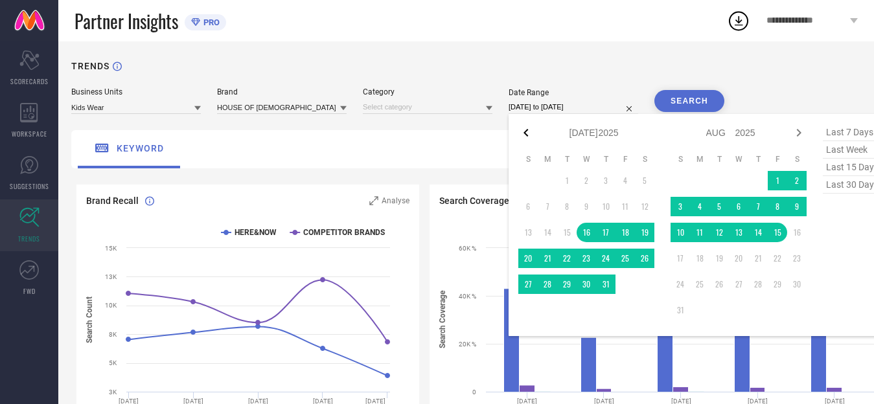
click at [525, 132] on icon at bounding box center [526, 133] width 16 height 16
select select "5"
select select "2025"
select select "6"
select select "2025"
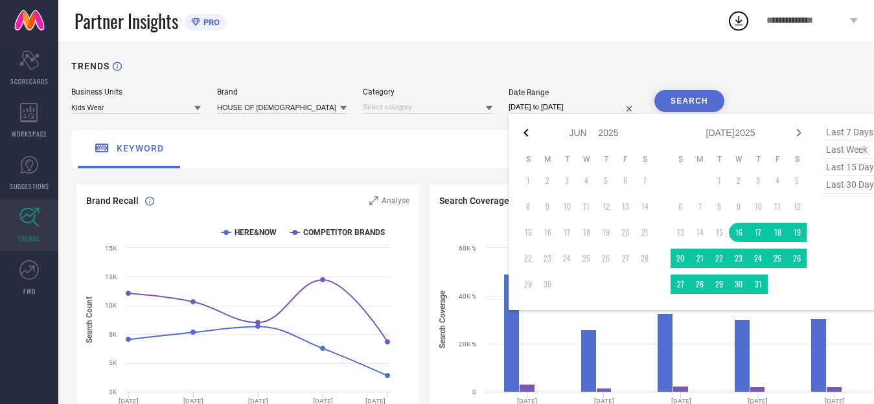
click at [527, 132] on icon at bounding box center [526, 133] width 16 height 16
select select "4"
select select "2025"
select select "5"
select select "2025"
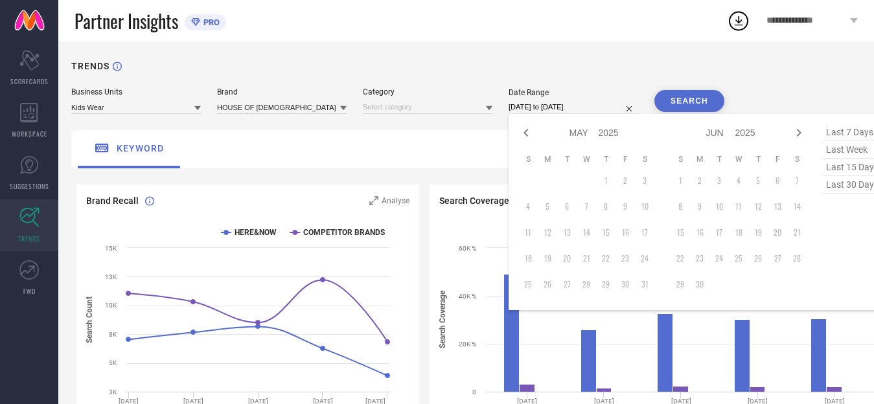
click at [527, 132] on icon at bounding box center [526, 133] width 16 height 16
select select "3"
select select "2025"
select select "4"
select select "2025"
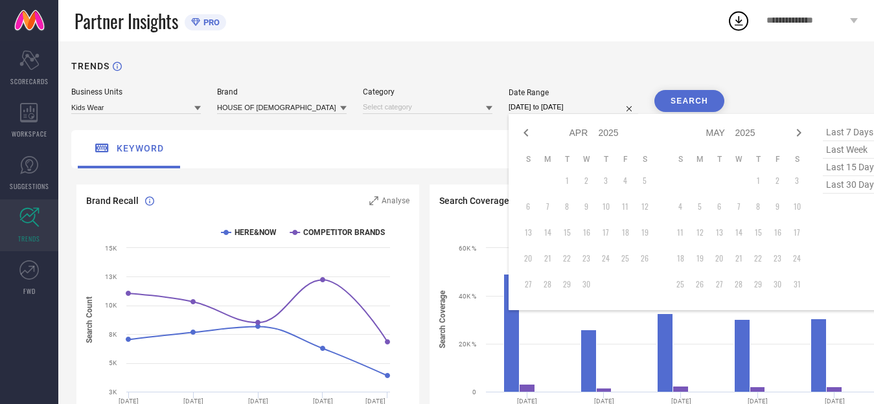
click at [568, 178] on td "1" at bounding box center [566, 180] width 19 height 19
click at [807, 132] on icon at bounding box center [799, 133] width 16 height 16
select select "4"
select select "2025"
select select "5"
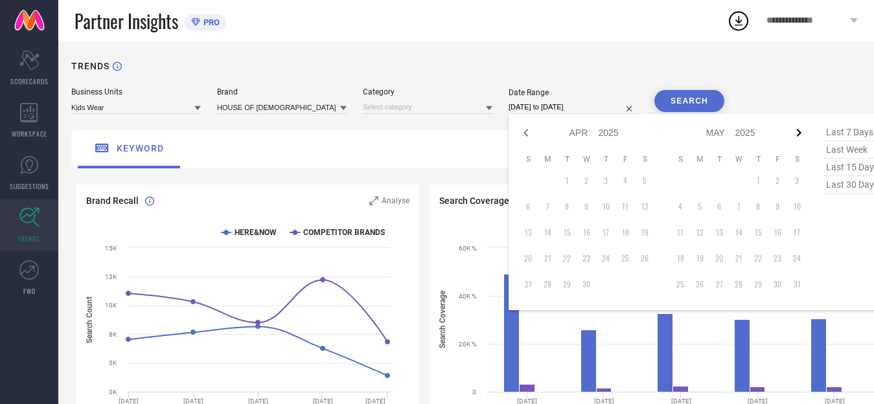
select select "2025"
click at [807, 132] on icon at bounding box center [799, 133] width 16 height 16
select select "5"
select select "2025"
select select "6"
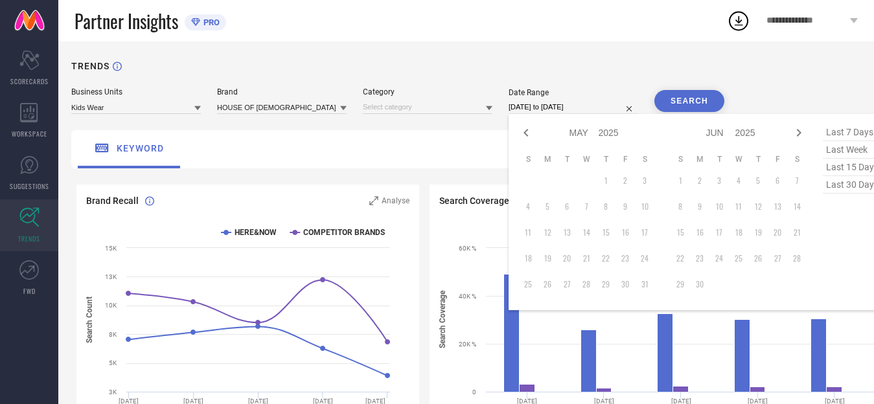
select select "2025"
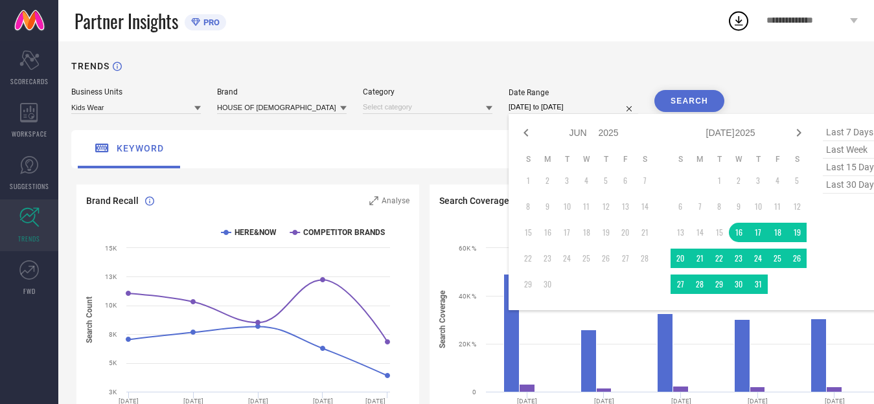
click at [637, 37] on div "Partner Insights PRO" at bounding box center [401, 20] width 652 height 41
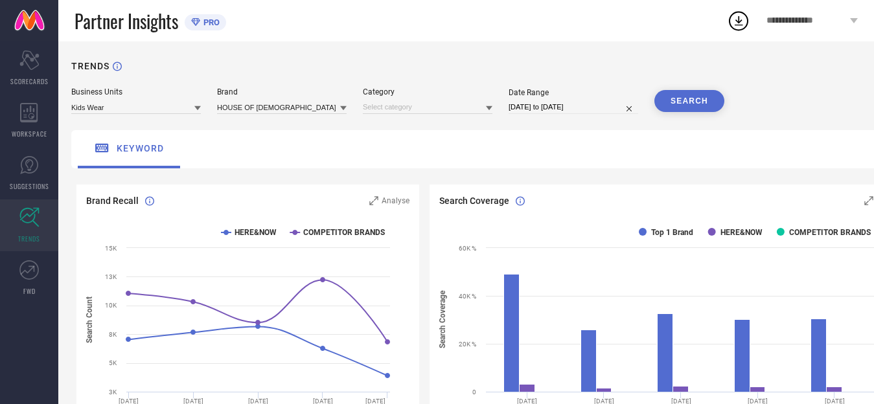
click at [692, 100] on button "SEARCH" at bounding box center [689, 101] width 70 height 22
click at [692, 99] on div "SEARCH" at bounding box center [689, 101] width 70 height 22
click at [391, 105] on input at bounding box center [428, 107] width 130 height 14
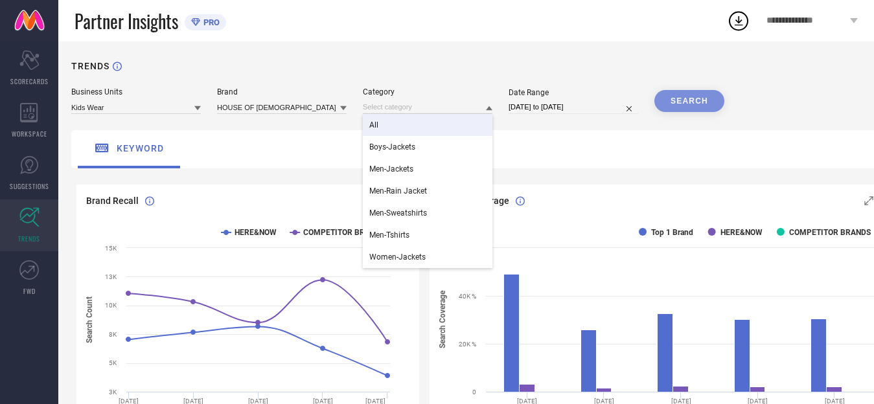
click at [387, 124] on div "All" at bounding box center [428, 125] width 130 height 22
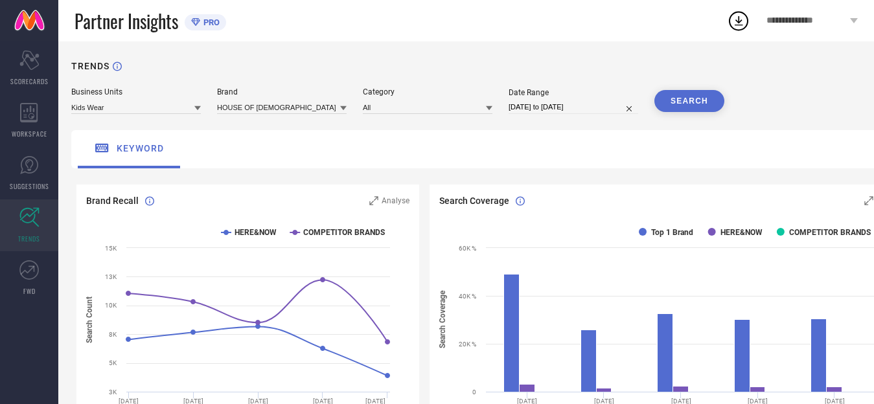
click at [697, 99] on button "SEARCH" at bounding box center [689, 101] width 70 height 22
